Goal: Transaction & Acquisition: Subscribe to service/newsletter

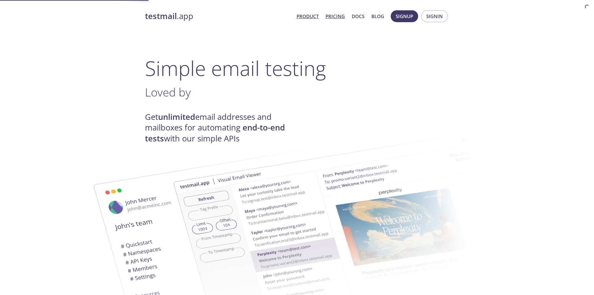
click at [331, 17] on link "Pricing" at bounding box center [335, 16] width 19 height 8
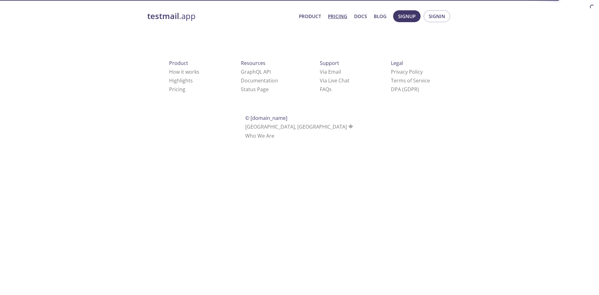
click at [552, 122] on html "testmail .app Product Pricing Docs Blog Signup Signin Product How it works High…" at bounding box center [299, 73] width 599 height 147
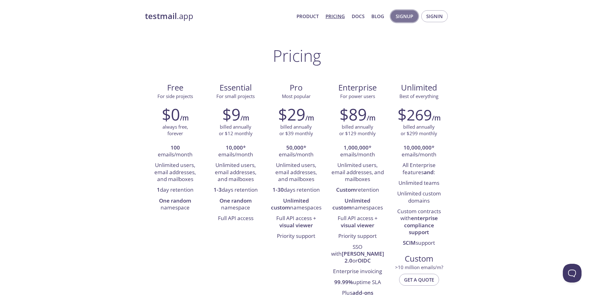
click at [398, 16] on span "Signup" at bounding box center [404, 16] width 17 height 8
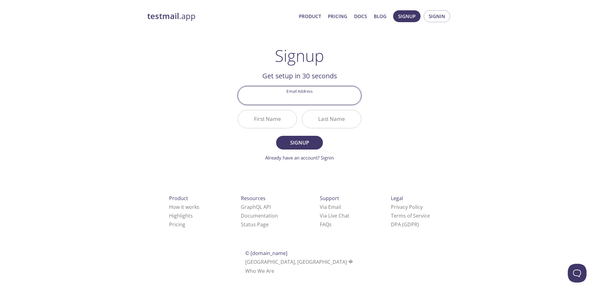
click at [312, 99] on input "Email Address" at bounding box center [299, 95] width 123 height 18
type input "[EMAIL_ADDRESS][PERSON_NAME][DOMAIN_NAME]"
click at [277, 122] on input "First Name" at bounding box center [267, 119] width 59 height 18
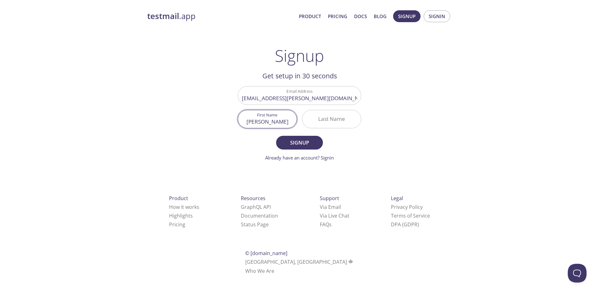
type input "[PERSON_NAME]"
click at [291, 145] on span "Signup" at bounding box center [299, 142] width 33 height 9
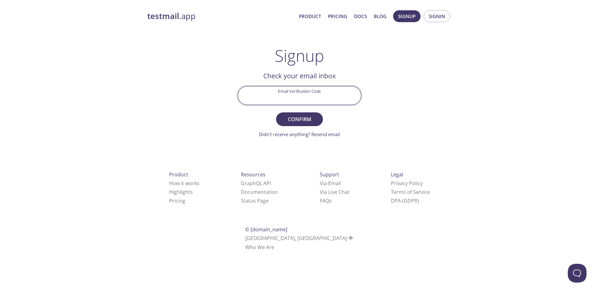
click at [332, 99] on input "Email Verification Code" at bounding box center [299, 95] width 123 height 18
paste input "J6KRZ41"
type input "J6KRZ41"
click at [292, 118] on span "Confirm" at bounding box center [299, 119] width 33 height 9
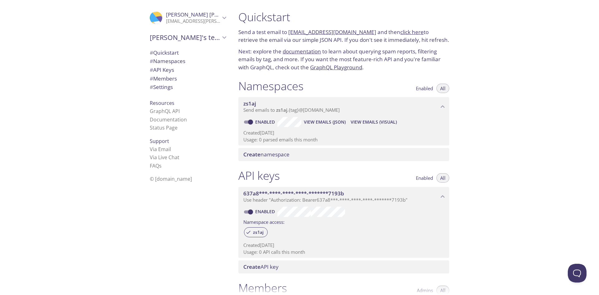
drag, startPoint x: 288, startPoint y: 33, endPoint x: 362, endPoint y: 32, distance: 74.2
click at [362, 32] on p "Send a test email to zs1aj.test@inbox.testmail.app and then click here to retri…" at bounding box center [343, 36] width 211 height 16
copy link "zs1aj.test@inbox.testmail.app"
click at [489, 56] on div "Quickstart Send a test email to zs1aj.test@inbox.testmail.app and then click he…" at bounding box center [415, 147] width 365 height 295
click at [400, 32] on link "click here" at bounding box center [411, 31] width 23 height 7
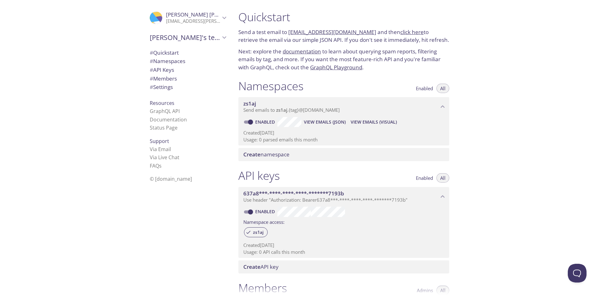
click at [543, 104] on div "Quickstart Send a test email to zs1aj.test@inbox.testmail.app and then click he…" at bounding box center [415, 147] width 365 height 295
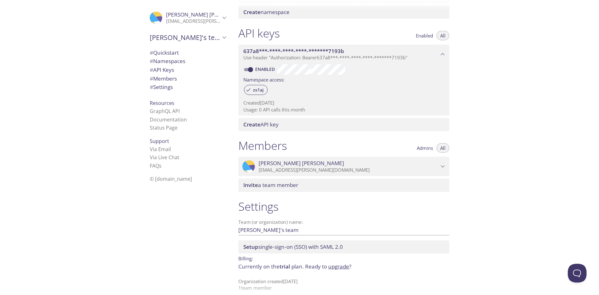
scroll to position [149, 0]
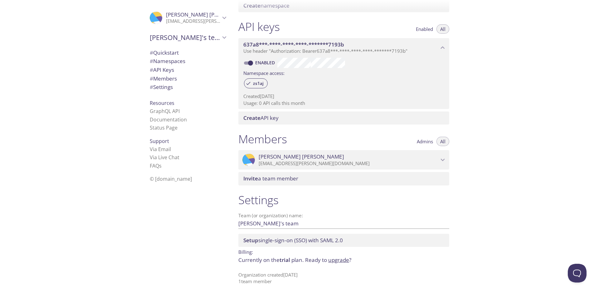
drag, startPoint x: 172, startPoint y: 53, endPoint x: 116, endPoint y: 79, distance: 61.9
click at [116, 79] on div ".cls-1 { fill: #6d5ca8; } .cls-2 { fill: #3fc191; } .cls-3 { fill: #3b4752; } .…" at bounding box center [116, 147] width 233 height 295
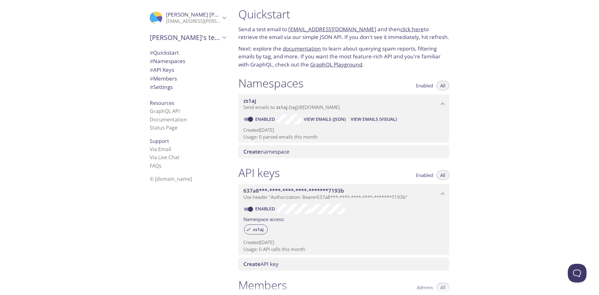
scroll to position [0, 0]
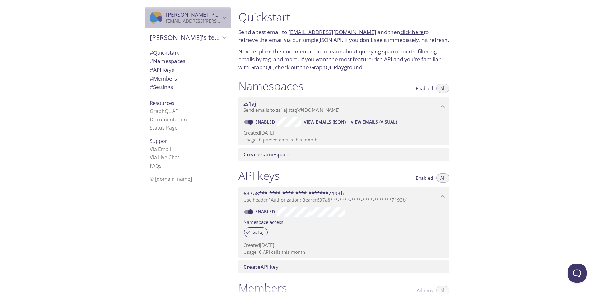
click at [213, 16] on span "Romeo Briones" at bounding box center [193, 14] width 54 height 7
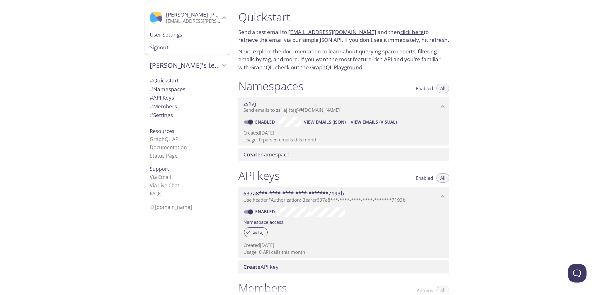
click at [166, 36] on span "User Settings" at bounding box center [188, 35] width 76 height 8
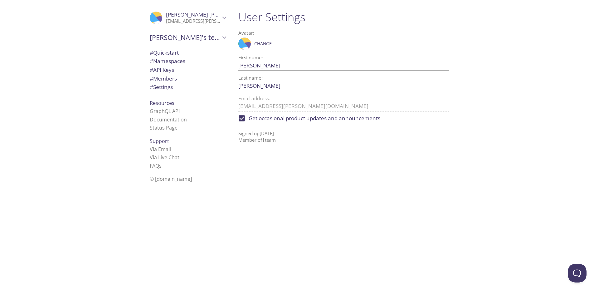
click at [241, 118] on input "Get occasional product updates and announcements" at bounding box center [242, 118] width 14 height 14
checkbox input "false"
drag, startPoint x: 123, startPoint y: 80, endPoint x: 128, endPoint y: 76, distance: 5.6
click at [127, 77] on div ".cls-1 { fill: #6d5ca8; } .cls-2 { fill: #3fc191; } .cls-3 { fill: #3b4752; } .…" at bounding box center [116, 147] width 233 height 295
click at [178, 50] on span "# Quickstart" at bounding box center [188, 53] width 76 height 8
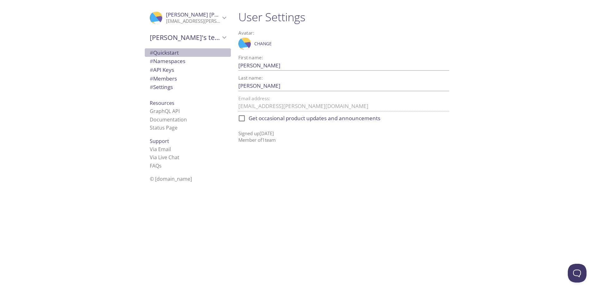
scroll to position [10, 0]
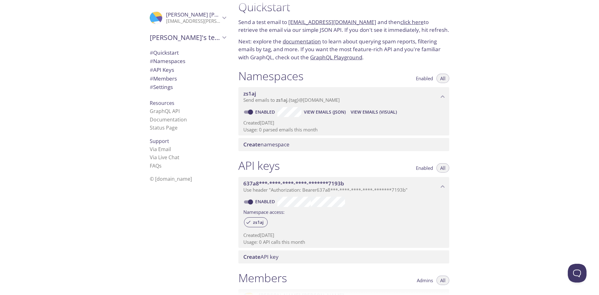
click at [440, 186] on icon "637a8***-****-****-****-*******7193b API key" at bounding box center [442, 186] width 8 height 8
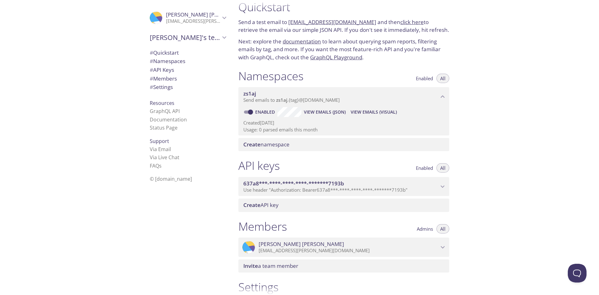
click at [442, 186] on icon "637a8***-****-****-****-*******7193b API key" at bounding box center [443, 186] width 4 height 2
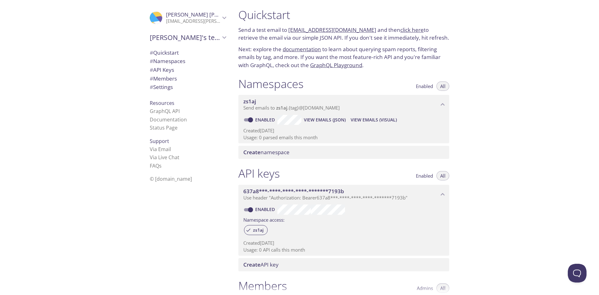
scroll to position [0, 0]
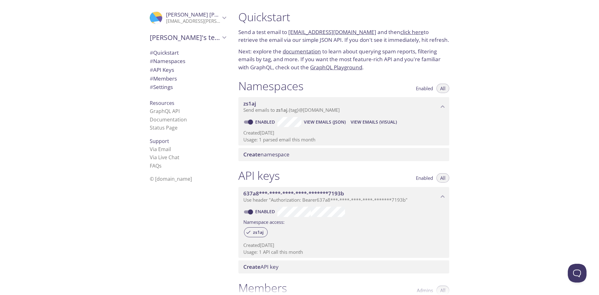
drag, startPoint x: 401, startPoint y: 30, endPoint x: 375, endPoint y: 46, distance: 29.8
click at [375, 46] on div "Quickstart Send a test email to zs1aj.test@inbox.testmail.app and then click he…" at bounding box center [343, 40] width 221 height 69
click at [400, 31] on link "click here" at bounding box center [411, 31] width 23 height 7
click at [94, 103] on div ".cls-1 { fill: #6d5ca8; } .cls-2 { fill: #3fc191; } .cls-3 { fill: #3b4752; } .…" at bounding box center [116, 147] width 233 height 295
click at [507, 59] on div "Quickstart Send a test email to zs1aj.test@inbox.testmail.app and then click he…" at bounding box center [415, 147] width 365 height 295
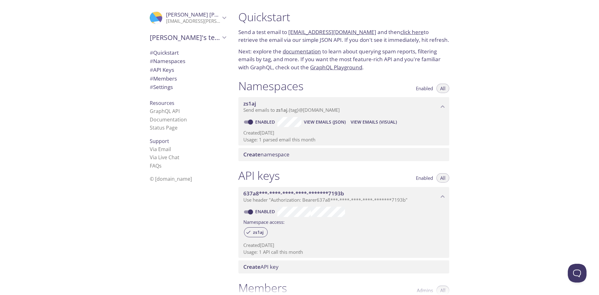
click at [400, 31] on link "click here" at bounding box center [411, 31] width 23 height 7
click at [476, 61] on div "Quickstart Send a test email to zs1aj.test@inbox.testmail.app and then click he…" at bounding box center [415, 147] width 365 height 295
click at [458, 48] on div "Quickstart Send a test email to zs1aj.test@inbox.testmail.app and then click he…" at bounding box center [346, 147] width 226 height 295
drag, startPoint x: 398, startPoint y: 33, endPoint x: 380, endPoint y: 46, distance: 22.1
click at [380, 46] on div "Quickstart Send a test email to zs1aj.test@inbox.testmail.app and then click he…" at bounding box center [343, 40] width 221 height 69
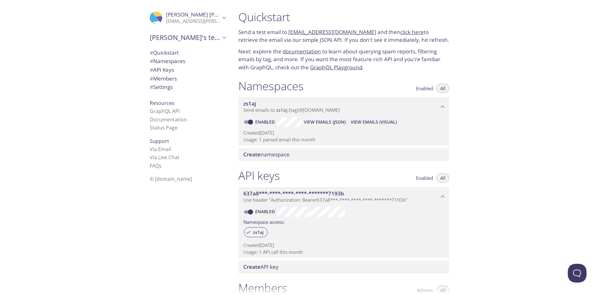
click at [400, 35] on link "click here" at bounding box center [411, 31] width 23 height 7
